Goal: Task Accomplishment & Management: Manage account settings

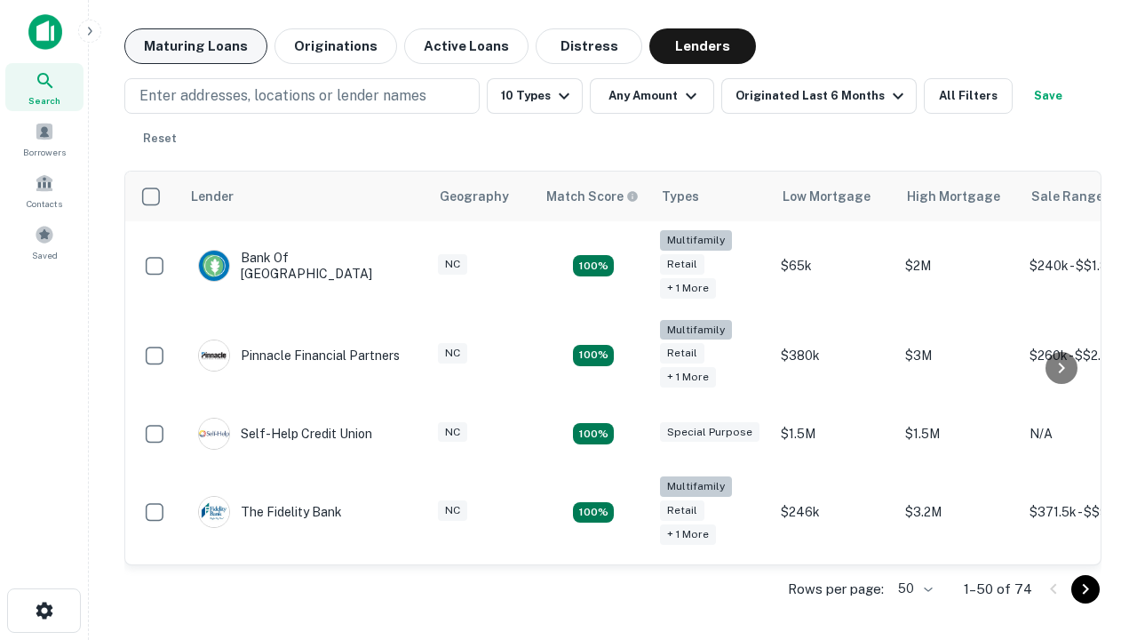
click at [195, 46] on button "Maturing Loans" at bounding box center [195, 46] width 143 height 36
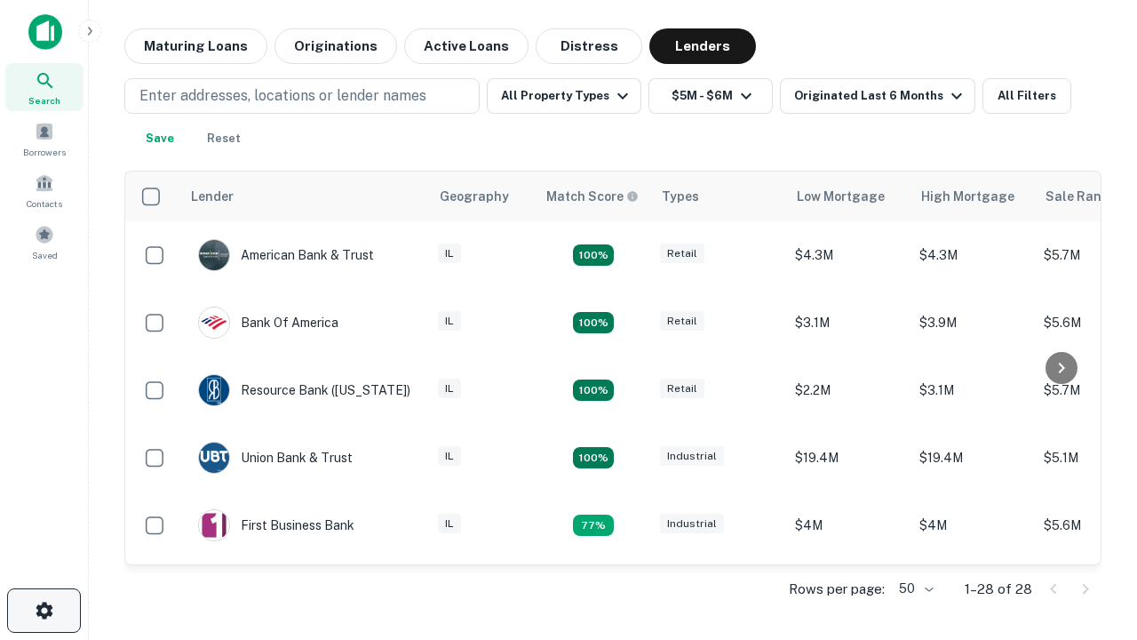
click at [44, 610] on icon "button" at bounding box center [44, 610] width 21 height 21
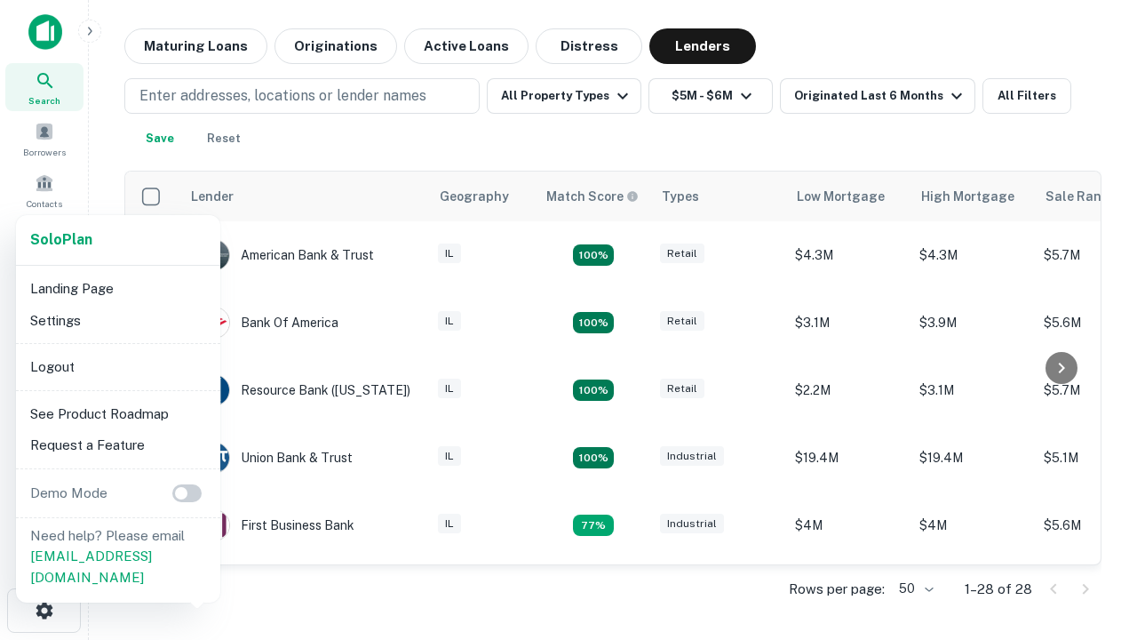
click at [117, 366] on li "Logout" at bounding box center [118, 367] width 190 height 32
